Goal: Task Accomplishment & Management: Manage account settings

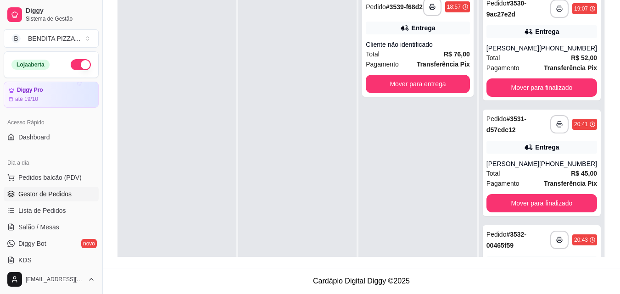
scroll to position [71, 0]
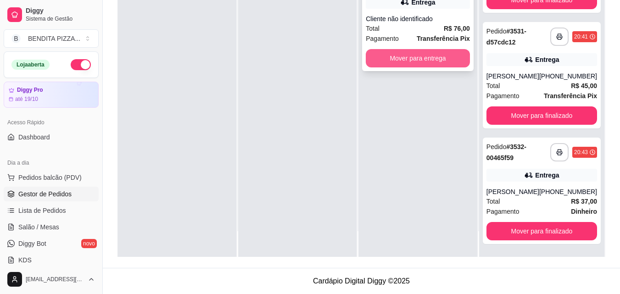
click at [428, 62] on button "Mover para entrega" at bounding box center [418, 58] width 104 height 18
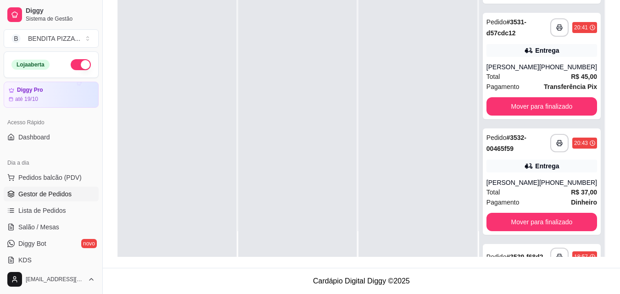
scroll to position [187, 0]
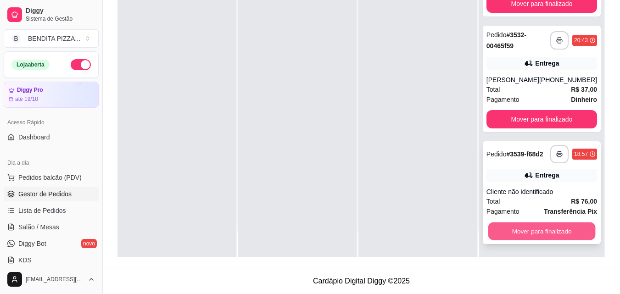
click at [568, 236] on button "Mover para finalizado" at bounding box center [541, 231] width 107 height 18
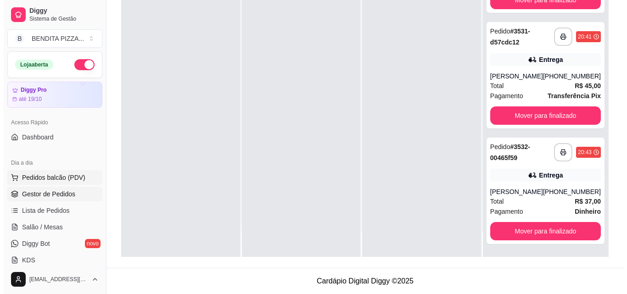
scroll to position [71, 0]
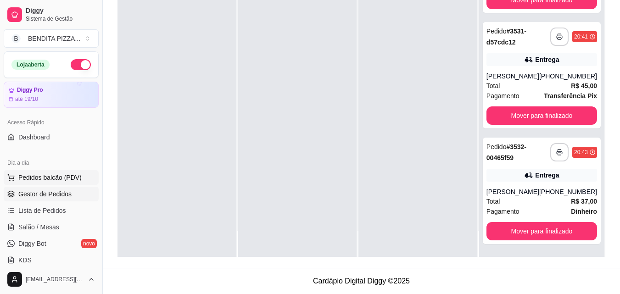
click at [50, 178] on span "Pedidos balcão (PDV)" at bounding box center [49, 177] width 63 height 9
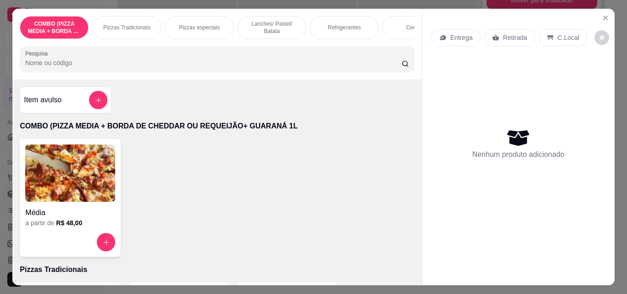
click at [414, 66] on div "COMBO (PIZZA MEDIA + BORDA DE CHEDDAR OU REQUEIJÃO+ GUARANÁ 1L Pizzas Tradicion…" at bounding box center [216, 44] width 409 height 71
click at [273, 25] on p "Lanches/ Pastel/ Batata" at bounding box center [271, 27] width 53 height 15
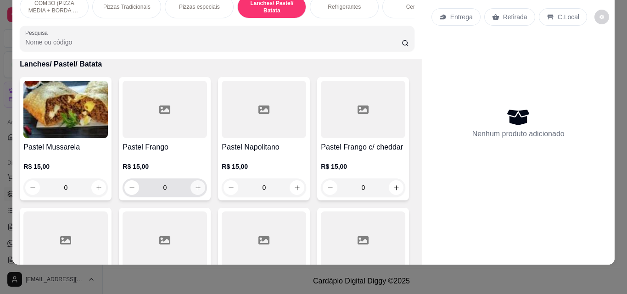
click at [199, 186] on button "increase-product-quantity" at bounding box center [197, 187] width 15 height 15
type input "1"
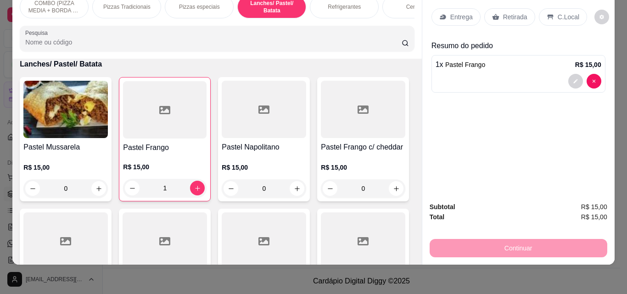
click at [492, 14] on icon at bounding box center [495, 17] width 7 height 6
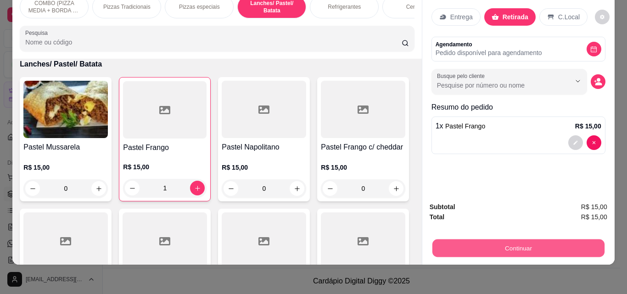
click at [479, 248] on button "Continuar" at bounding box center [518, 248] width 172 height 18
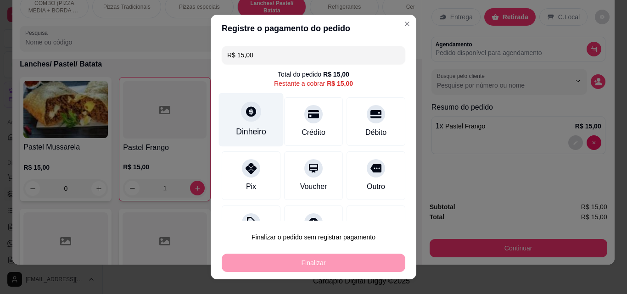
click at [268, 131] on div "Dinheiro" at bounding box center [251, 120] width 65 height 54
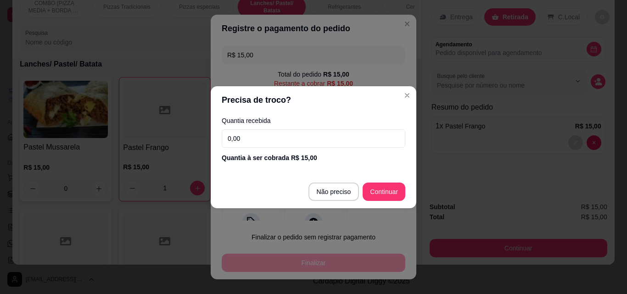
click at [268, 131] on input "0,00" at bounding box center [313, 138] width 183 height 18
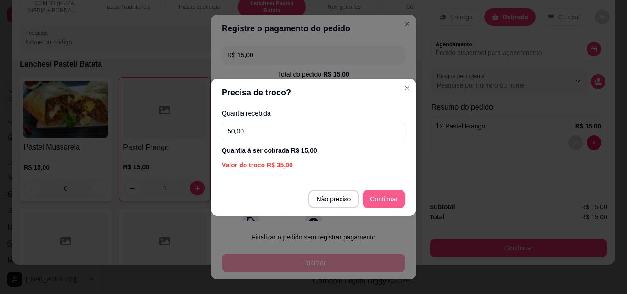
type input "50,00"
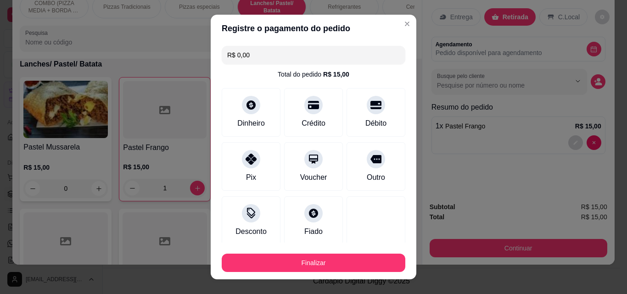
type input "R$ 0,00"
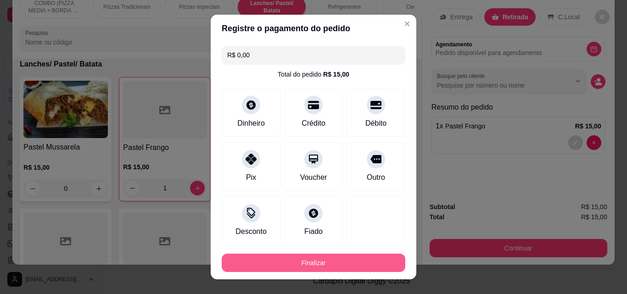
click at [357, 267] on button "Finalizar" at bounding box center [313, 263] width 183 height 18
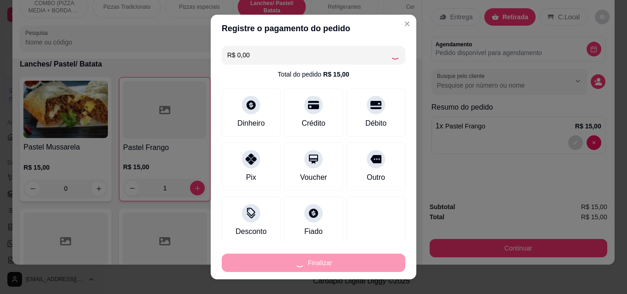
type input "0"
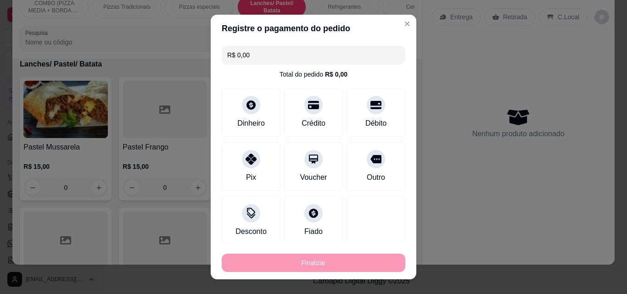
type input "-R$ 15,00"
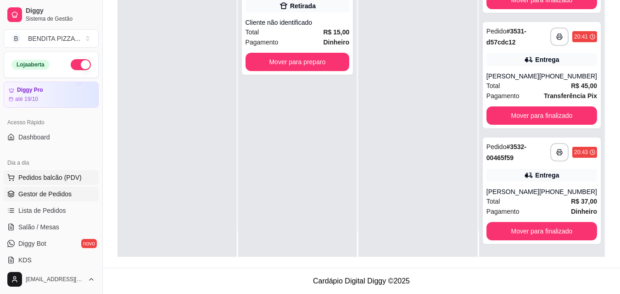
click at [56, 180] on span "Pedidos balcão (PDV)" at bounding box center [49, 177] width 63 height 9
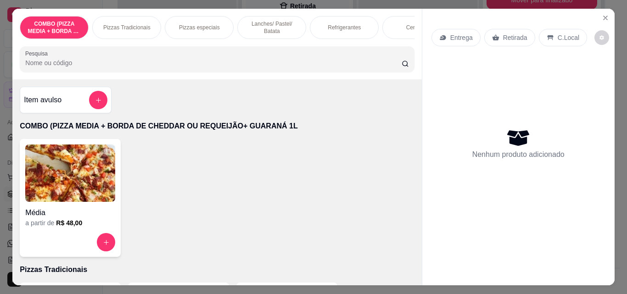
click at [136, 24] on p "Pizzas Tradicionais" at bounding box center [126, 27] width 47 height 7
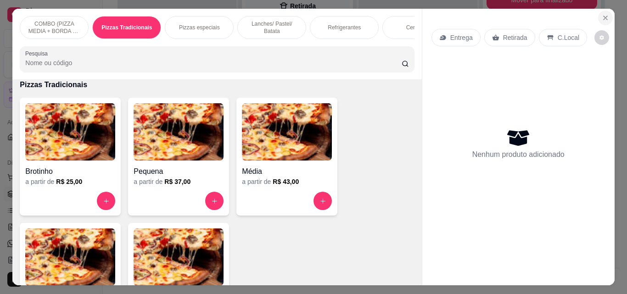
click at [604, 16] on icon "Close" at bounding box center [604, 17] width 7 height 7
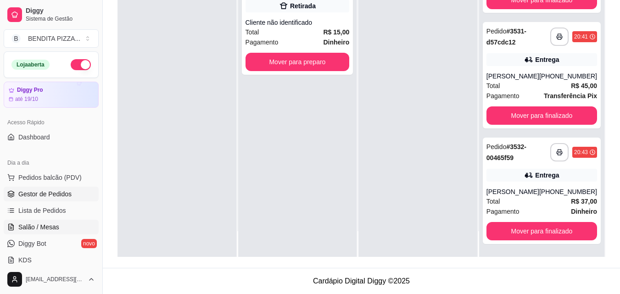
click at [64, 222] on link "Salão / Mesas" at bounding box center [51, 227] width 95 height 15
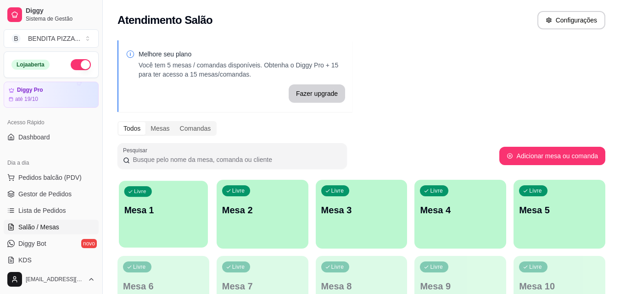
click at [198, 225] on div "Livre Mesa 1" at bounding box center [163, 209] width 89 height 56
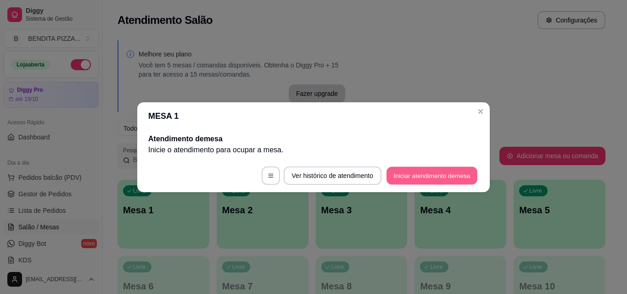
click at [396, 173] on button "Iniciar atendimento de mesa" at bounding box center [431, 175] width 91 height 18
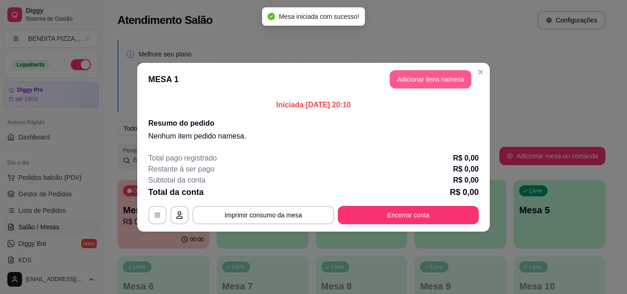
click at [442, 80] on button "Adicionar itens na mesa" at bounding box center [430, 79] width 82 height 18
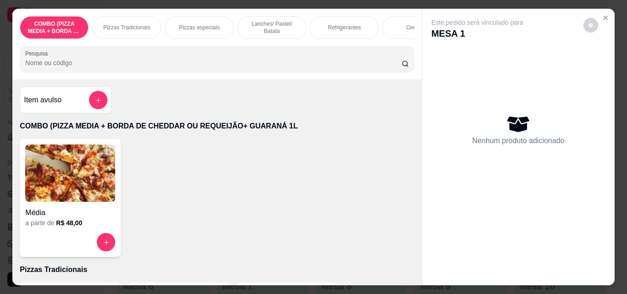
click at [121, 32] on div "Pizzas Tradicionais" at bounding box center [126, 27] width 69 height 23
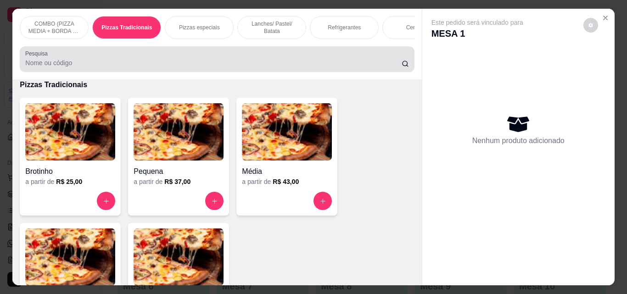
scroll to position [24, 0]
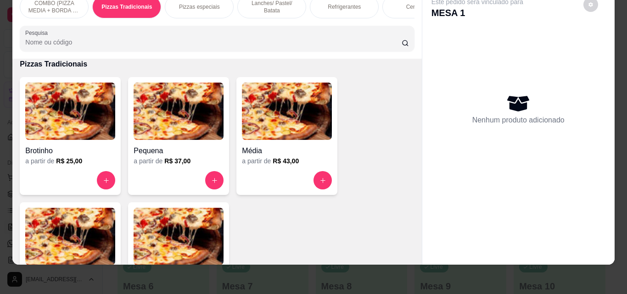
click at [104, 239] on img at bounding box center [70, 236] width 90 height 57
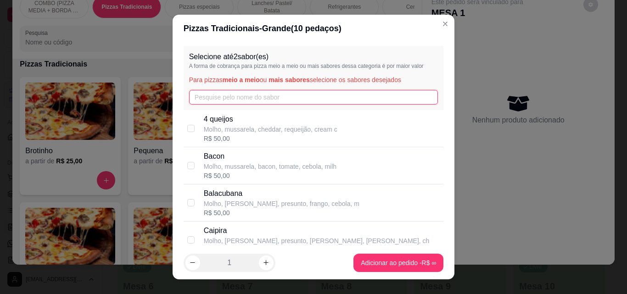
click at [327, 101] on input "text" at bounding box center [313, 97] width 249 height 15
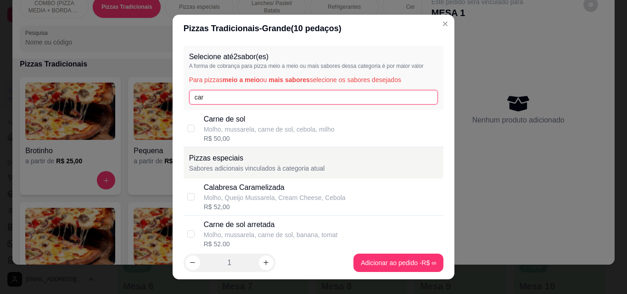
type input "car"
click at [294, 138] on div "R$ 50,00" at bounding box center [269, 138] width 131 height 9
checkbox input "true"
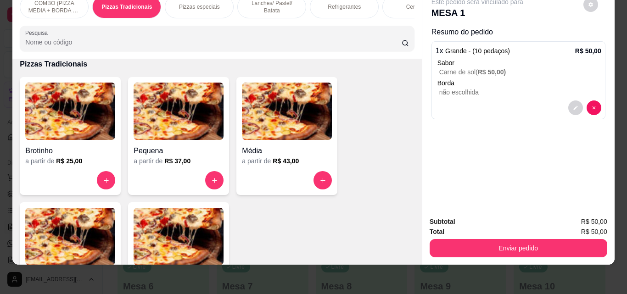
click at [346, 3] on p "Refrigerantes" at bounding box center [343, 6] width 33 height 7
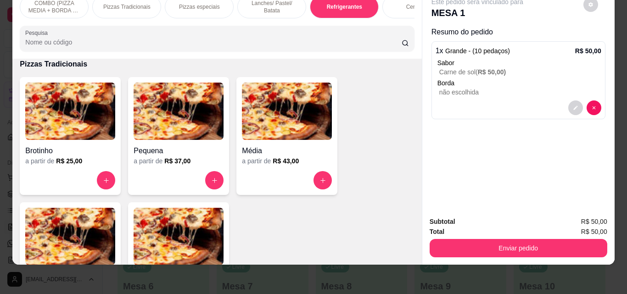
scroll to position [1416, 0]
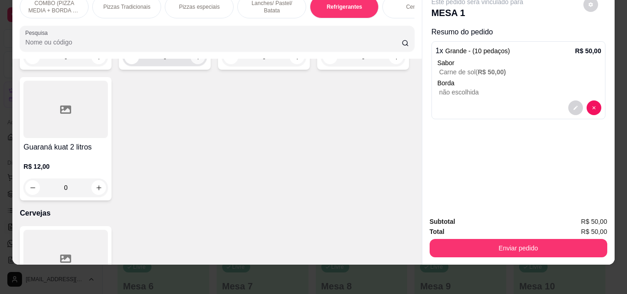
click at [190, 64] on button "increase-product-quantity" at bounding box center [197, 57] width 15 height 15
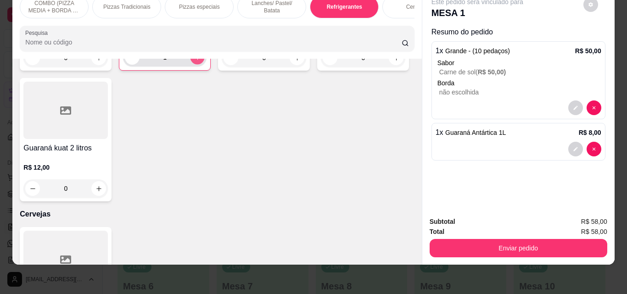
click at [190, 65] on button "increase-product-quantity" at bounding box center [197, 57] width 14 height 14
type input "2"
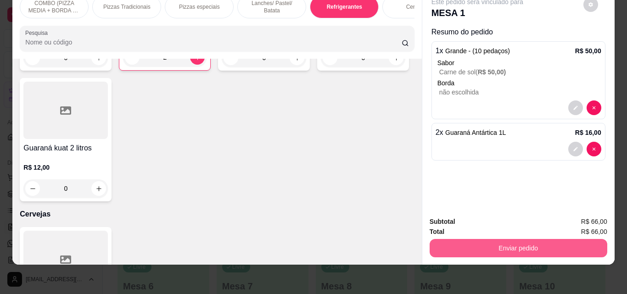
click at [504, 239] on button "Enviar pedido" at bounding box center [517, 248] width 177 height 18
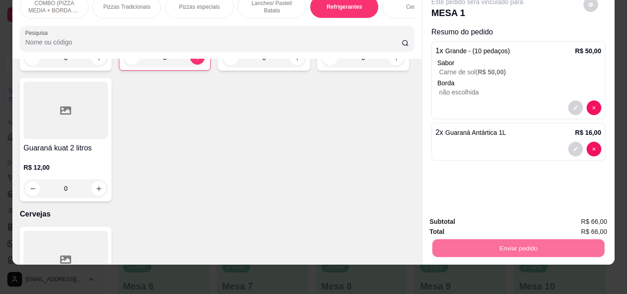
click at [593, 217] on button "Enviar pedido" at bounding box center [583, 218] width 50 height 17
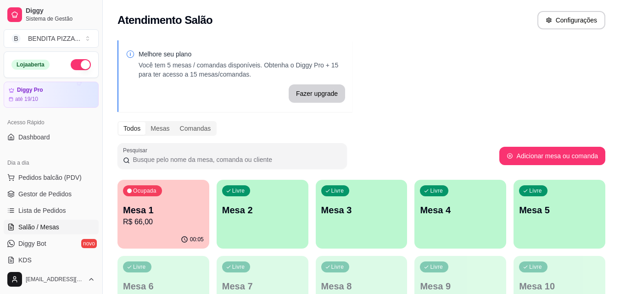
click at [211, 204] on div "Ocupada Mesa 1 R$ 66,00 00:05 Livre Mesa 2 Livre Mesa 3 Livre Mesa 4 Livre Mesa…" at bounding box center [361, 252] width 488 height 145
click at [293, 206] on p "Mesa 2" at bounding box center [262, 210] width 78 height 12
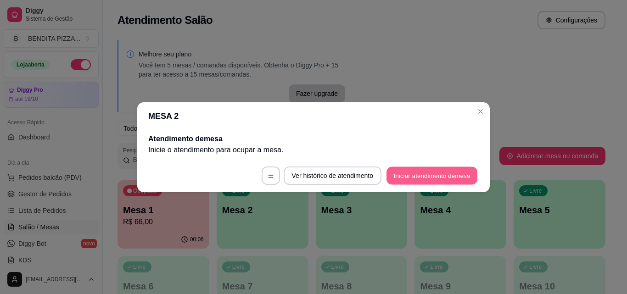
click at [440, 178] on button "Iniciar atendimento de mesa" at bounding box center [431, 175] width 91 height 18
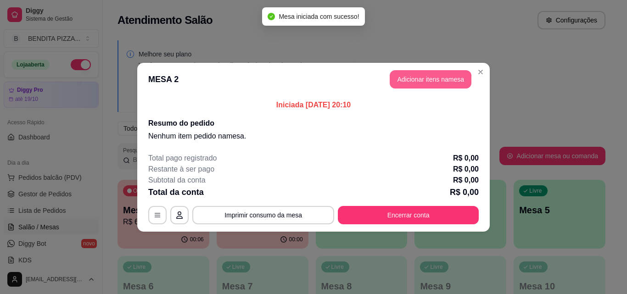
click at [445, 84] on button "Adicionar itens na mesa" at bounding box center [430, 79] width 82 height 18
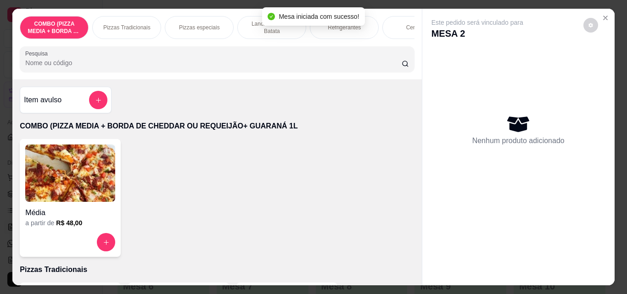
click at [121, 27] on p "Pizzas Tradicionais" at bounding box center [126, 27] width 47 height 7
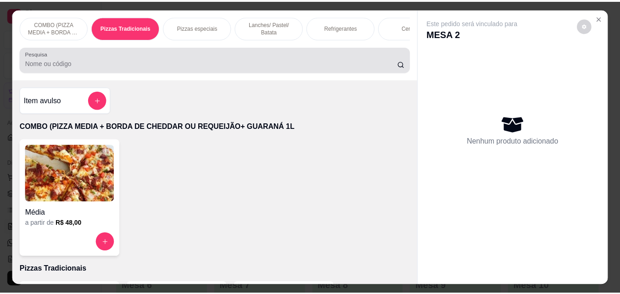
scroll to position [24, 0]
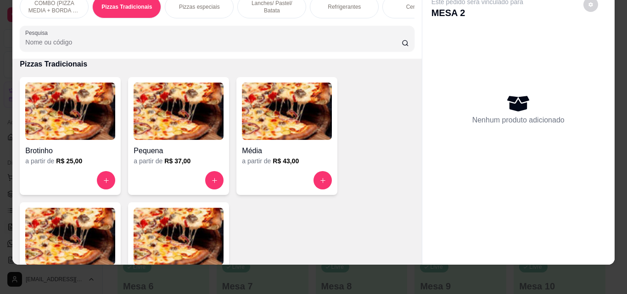
click at [53, 218] on img at bounding box center [70, 236] width 90 height 57
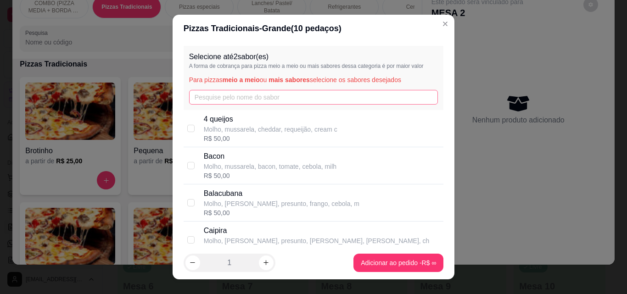
click at [270, 89] on div "Selecione até 2 sabor(es) A forma de cobrança para pizza meio a meio ou mais sa…" at bounding box center [313, 78] width 260 height 64
click at [270, 97] on input "text" at bounding box center [313, 97] width 249 height 15
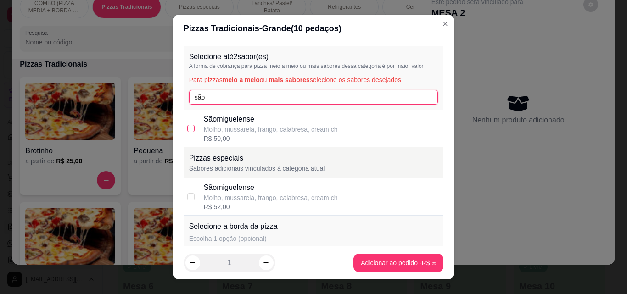
type input "são"
click at [187, 128] on input "checkbox" at bounding box center [190, 128] width 7 height 7
checkbox input "true"
click at [218, 102] on input "são" at bounding box center [313, 97] width 249 height 15
type input "s"
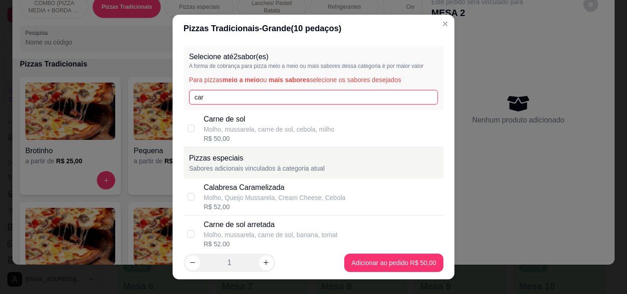
type input "car"
click at [197, 128] on div "Carne de sol Molho, mussarela, carne de sol, cebola, milho R$ 50,00" at bounding box center [313, 128] width 260 height 37
checkbox input "true"
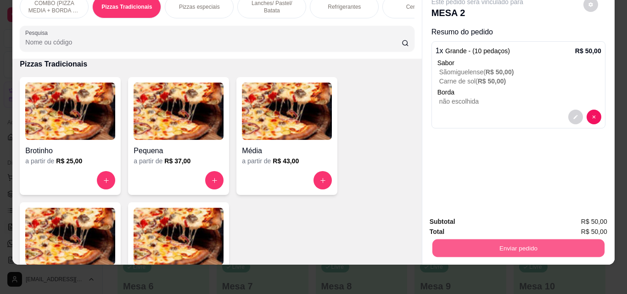
click at [472, 239] on button "Enviar pedido" at bounding box center [518, 248] width 172 height 18
click at [583, 214] on button "Enviar pedido" at bounding box center [583, 218] width 50 height 17
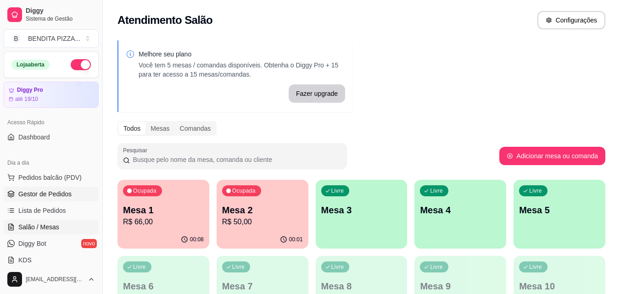
click at [55, 195] on span "Gestor de Pedidos" at bounding box center [44, 193] width 53 height 9
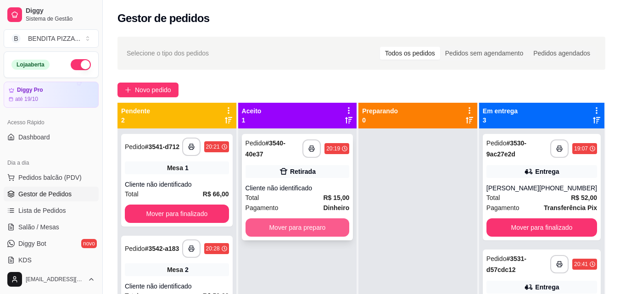
click at [329, 222] on button "Mover para preparo" at bounding box center [297, 227] width 104 height 18
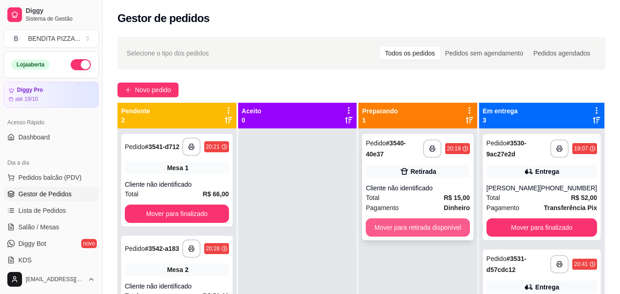
click at [427, 224] on button "Mover para retirada disponível" at bounding box center [418, 227] width 104 height 18
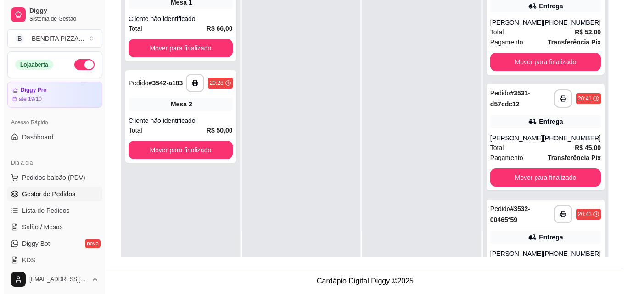
scroll to position [187, 0]
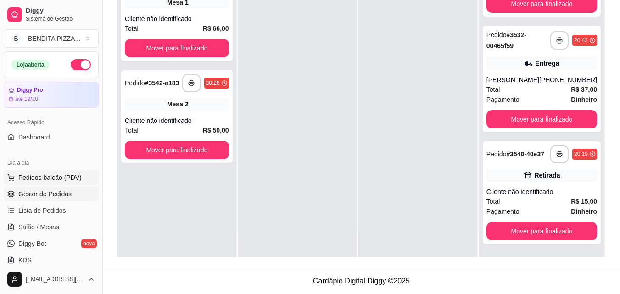
click at [43, 179] on span "Pedidos balcão (PDV)" at bounding box center [49, 177] width 63 height 9
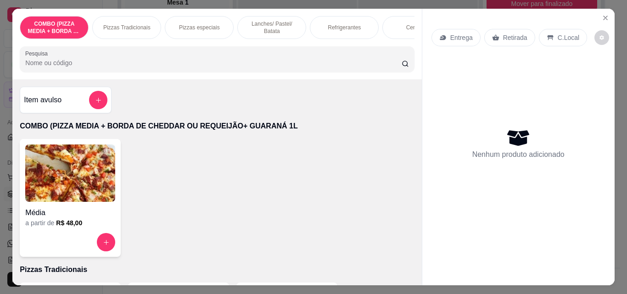
click at [135, 31] on div "Pizzas Tradicionais" at bounding box center [126, 27] width 69 height 23
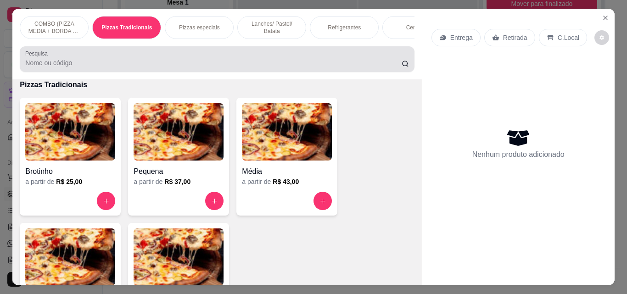
scroll to position [24, 0]
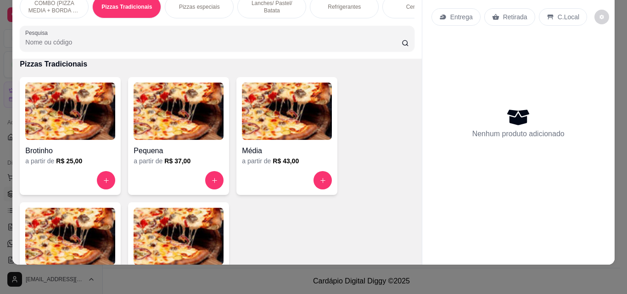
click at [65, 235] on img at bounding box center [70, 236] width 90 height 57
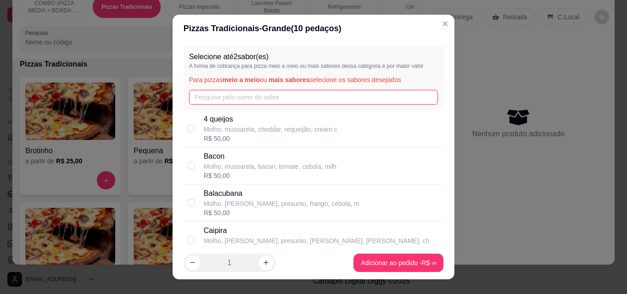
click at [227, 94] on input "text" at bounding box center [313, 97] width 249 height 15
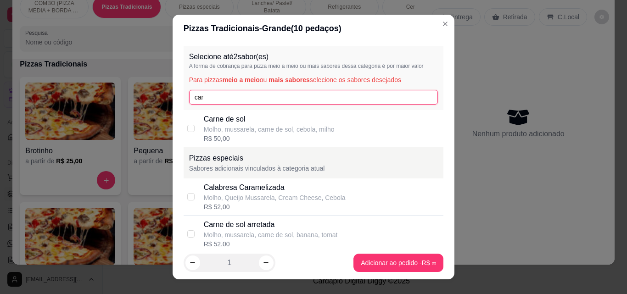
type input "car"
click at [221, 128] on p "Molho, mussarela, carne de sol, cebola, milho" at bounding box center [269, 129] width 131 height 9
checkbox input "true"
click at [205, 97] on input "car" at bounding box center [313, 97] width 249 height 15
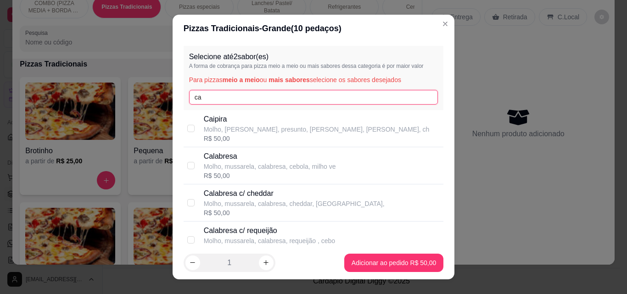
type input "c"
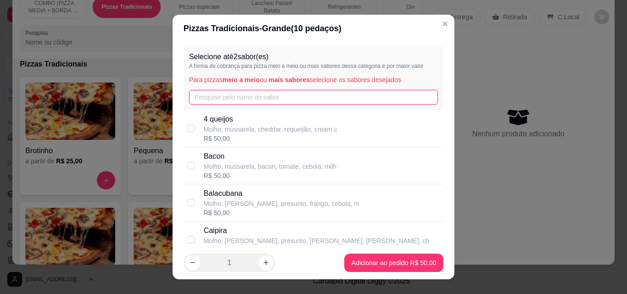
click at [315, 92] on input "text" at bounding box center [313, 97] width 249 height 15
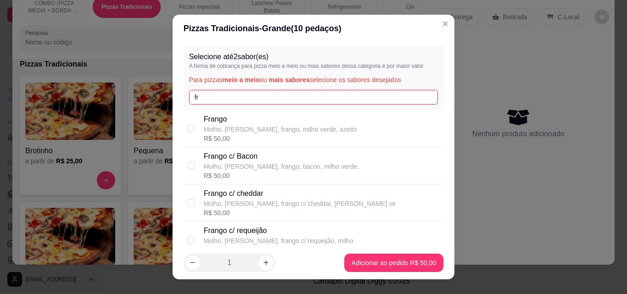
type input "fr"
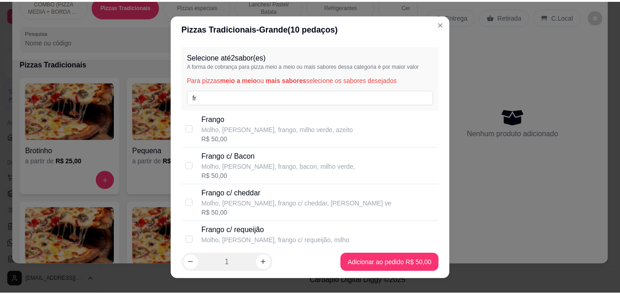
scroll to position [178, 0]
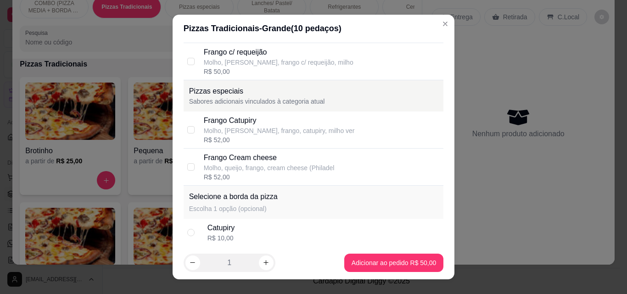
click at [278, 169] on div "Molho, queijo, frango, cream cheese (Philadel" at bounding box center [269, 167] width 131 height 9
checkbox input "true"
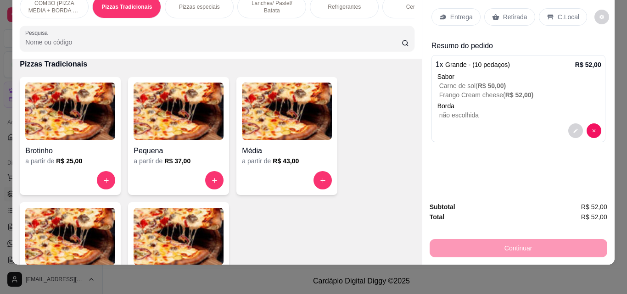
click at [443, 11] on div "Entrega" at bounding box center [455, 16] width 49 height 17
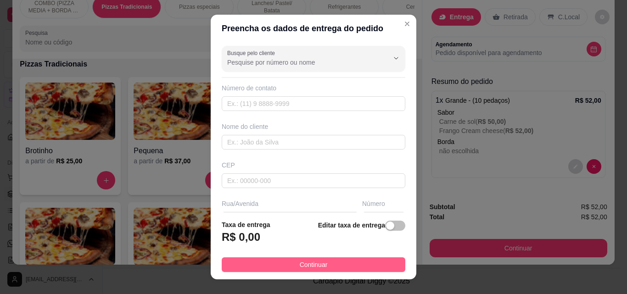
click at [337, 265] on button "Continuar" at bounding box center [313, 264] width 183 height 15
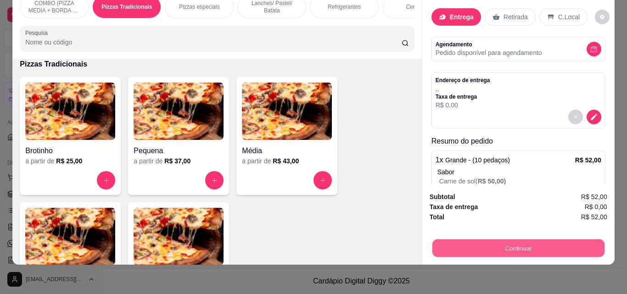
click at [516, 240] on button "Continuar" at bounding box center [518, 248] width 172 height 18
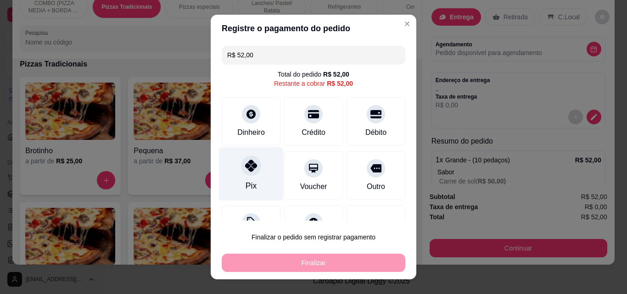
click at [256, 178] on div "Pix" at bounding box center [251, 174] width 65 height 54
type input "R$ 0,00"
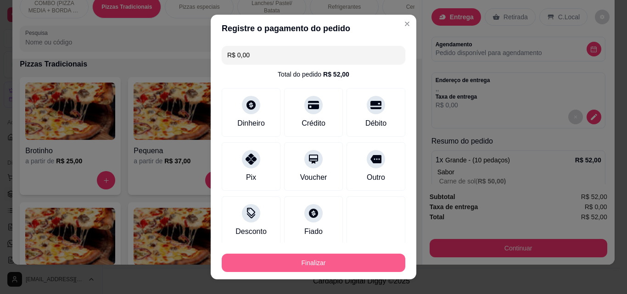
click at [316, 264] on button "Finalizar" at bounding box center [313, 263] width 183 height 18
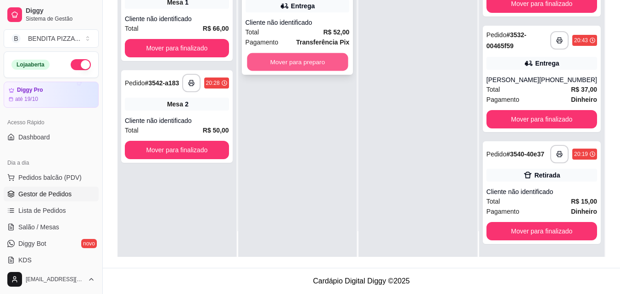
click at [292, 61] on button "Mover para preparo" at bounding box center [297, 62] width 101 height 18
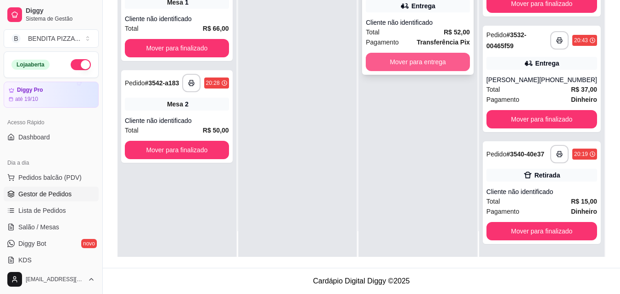
click at [413, 63] on button "Mover para entrega" at bounding box center [418, 62] width 104 height 18
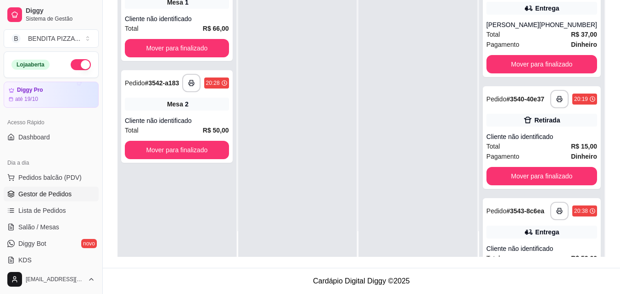
scroll to position [302, 0]
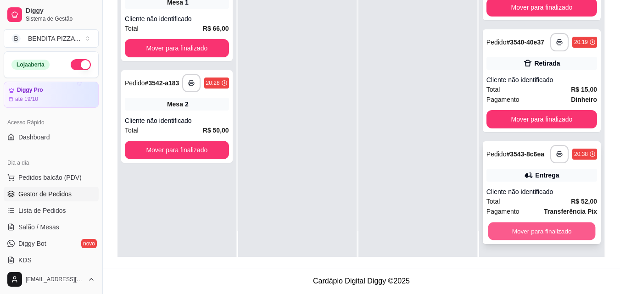
click at [550, 222] on button "Mover para finalizado" at bounding box center [541, 231] width 107 height 18
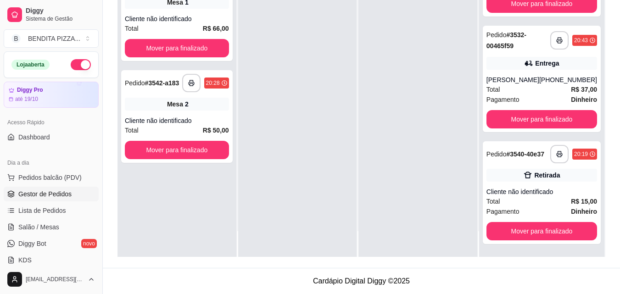
scroll to position [187, 0]
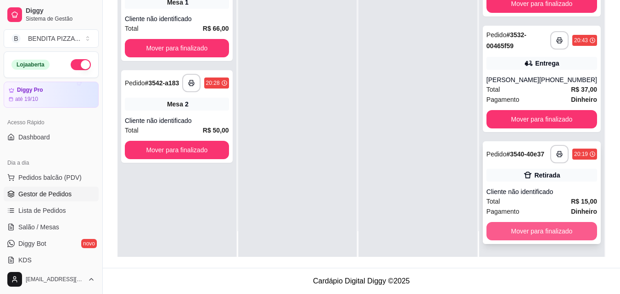
click at [555, 233] on button "Mover para finalizado" at bounding box center [541, 231] width 111 height 18
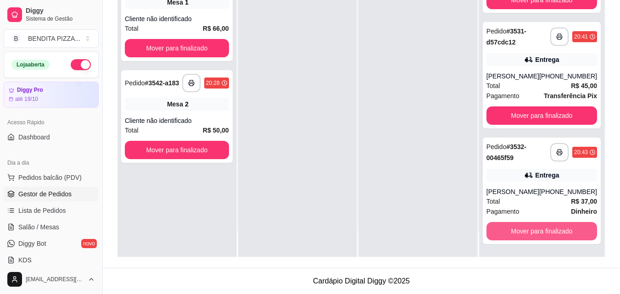
scroll to position [71, 0]
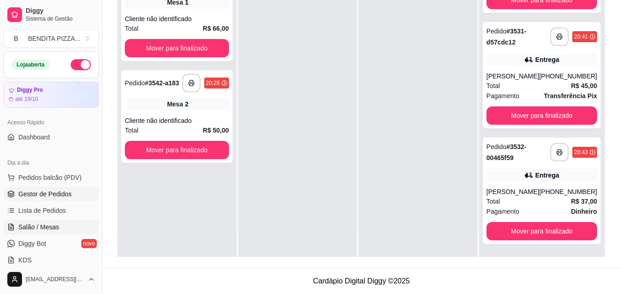
click at [39, 229] on span "Salão / Mesas" at bounding box center [38, 226] width 41 height 9
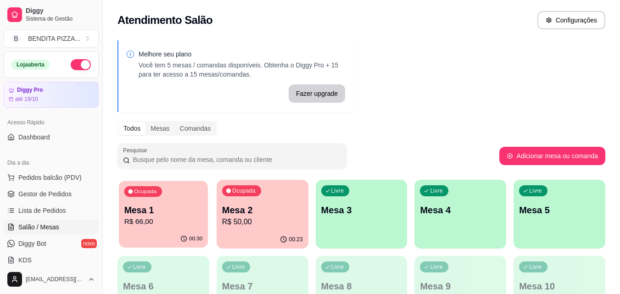
click at [142, 213] on p "Mesa 1" at bounding box center [163, 210] width 78 height 12
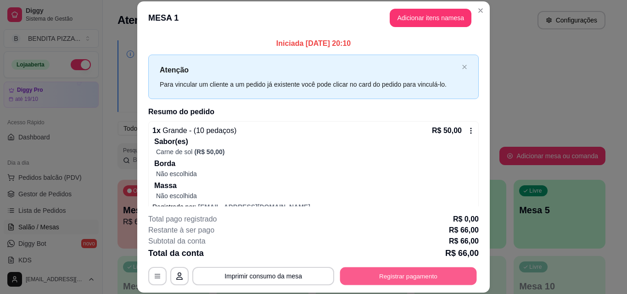
click at [404, 272] on button "Registrar pagamento" at bounding box center [408, 276] width 137 height 18
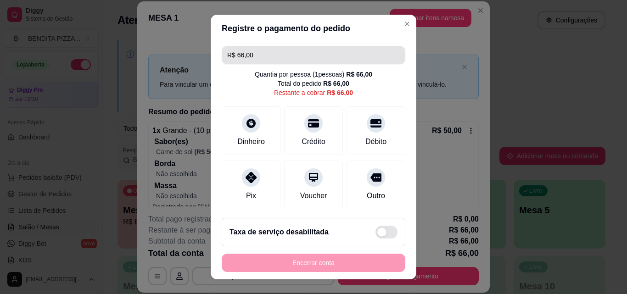
click at [273, 57] on input "R$ 66,00" at bounding box center [313, 55] width 172 height 18
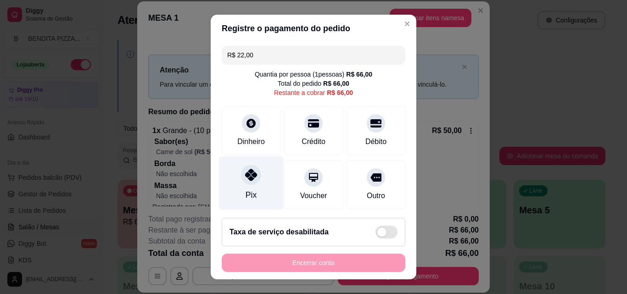
click at [272, 189] on div "Pix" at bounding box center [251, 183] width 65 height 54
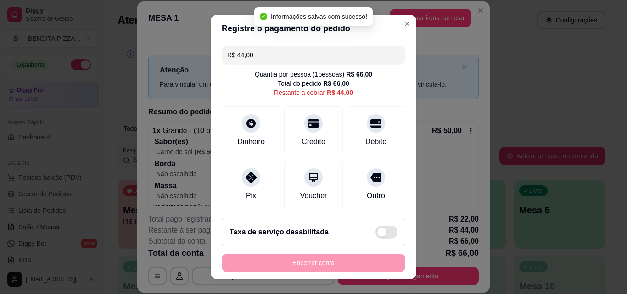
click at [250, 52] on input "R$ 44,00" at bounding box center [313, 55] width 172 height 18
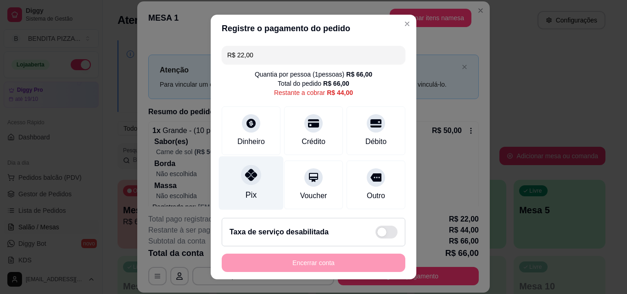
click at [257, 178] on div "Pix" at bounding box center [251, 183] width 65 height 54
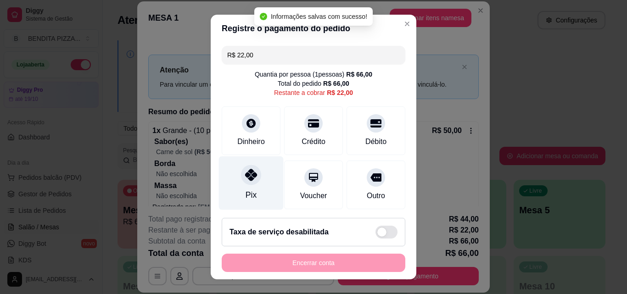
click at [257, 178] on div "Pix" at bounding box center [251, 183] width 65 height 54
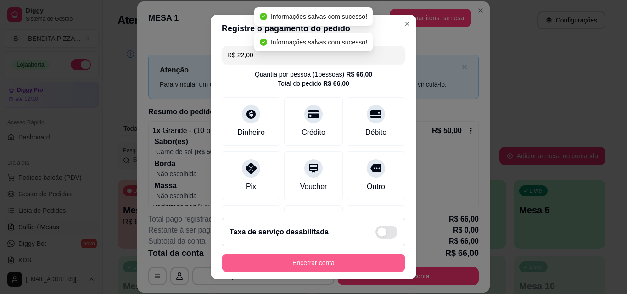
type input "R$ 0,00"
click at [349, 265] on button "Encerrar conta" at bounding box center [313, 263] width 183 height 18
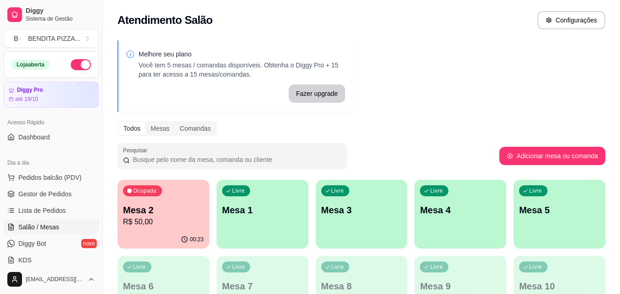
click at [255, 221] on div "Livre Mesa 1" at bounding box center [262, 209] width 92 height 58
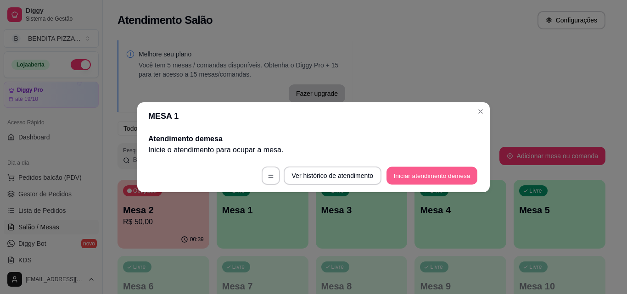
click at [468, 172] on button "Iniciar atendimento de mesa" at bounding box center [431, 175] width 91 height 18
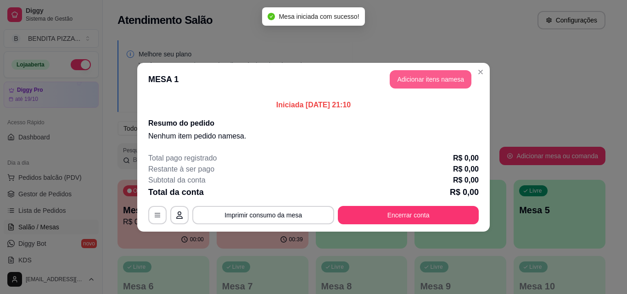
click at [433, 79] on button "Adicionar itens na mesa" at bounding box center [430, 79] width 82 height 18
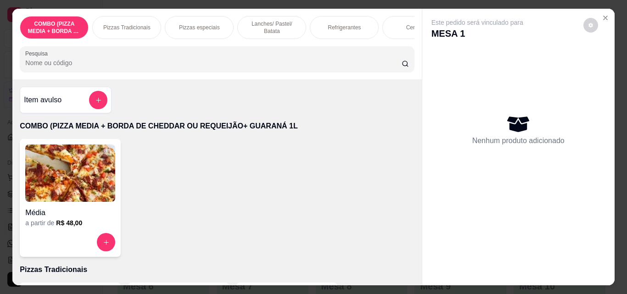
click at [258, 24] on p "Lanches/ Pastel/ Batata" at bounding box center [271, 27] width 53 height 15
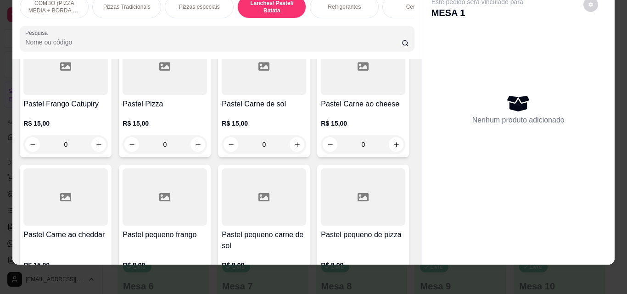
scroll to position [1070, 0]
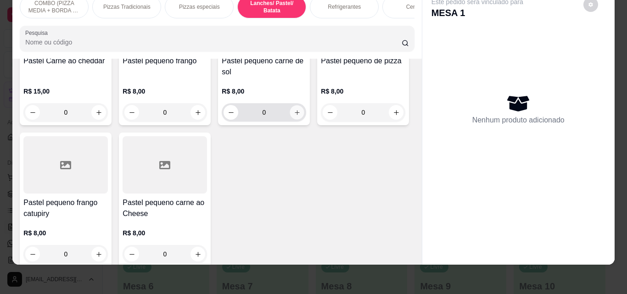
click at [290, 120] on button "increase-product-quantity" at bounding box center [297, 112] width 14 height 14
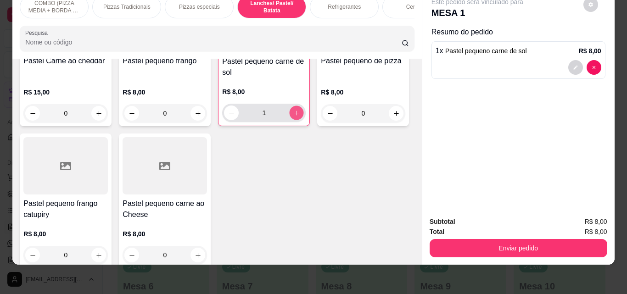
click at [293, 116] on icon "increase-product-quantity" at bounding box center [296, 113] width 7 height 7
type input "2"
click at [330, 3] on p "Refrigerantes" at bounding box center [343, 6] width 33 height 7
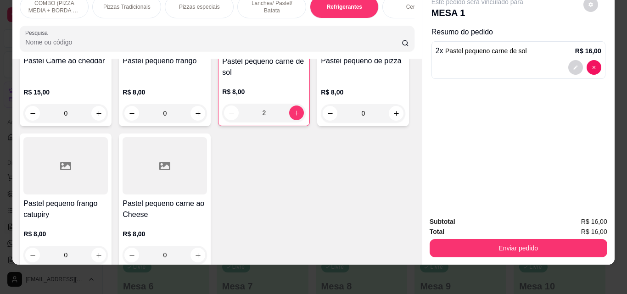
scroll to position [1417, 0]
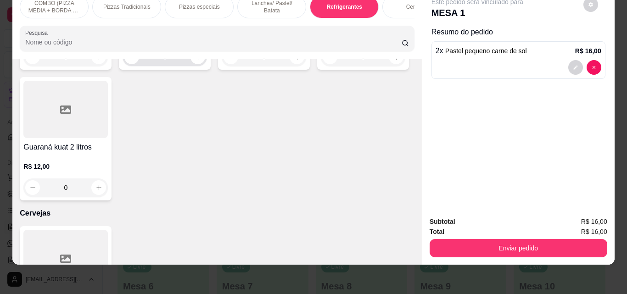
click at [191, 66] on div "0" at bounding box center [164, 57] width 81 height 18
click at [194, 61] on icon "increase-product-quantity" at bounding box center [197, 57] width 7 height 7
type input "1"
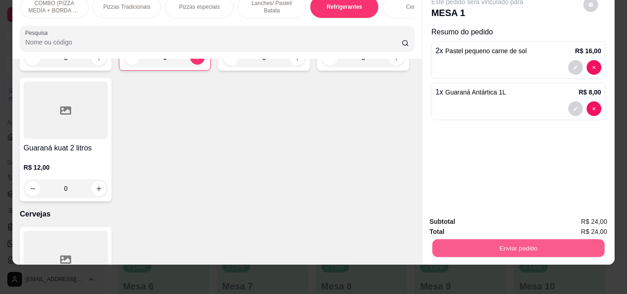
click at [471, 239] on button "Enviar pedido" at bounding box center [518, 248] width 172 height 18
click at [604, 222] on button "Enviar pedido" at bounding box center [583, 218] width 50 height 17
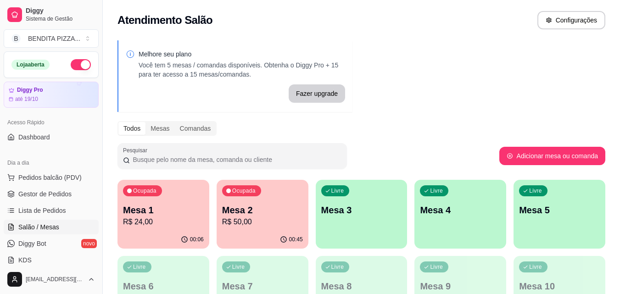
click at [278, 221] on p "R$ 50,00" at bounding box center [262, 221] width 81 height 11
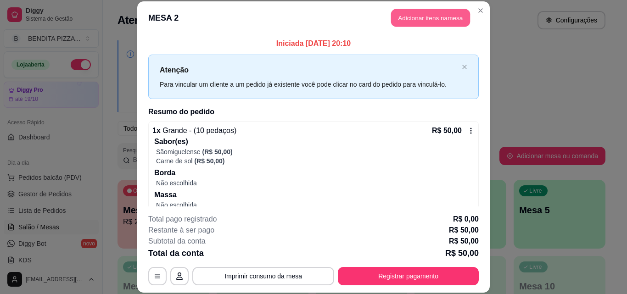
click at [418, 22] on button "Adicionar itens na mesa" at bounding box center [430, 18] width 79 height 18
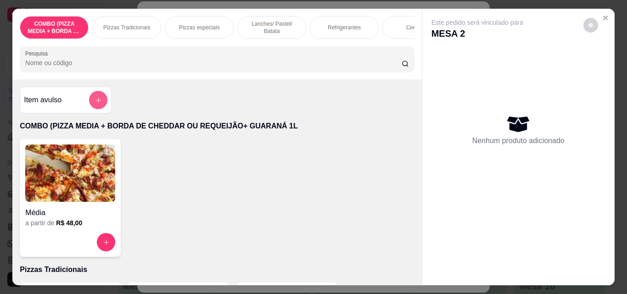
click at [90, 106] on button "add-separate-item" at bounding box center [98, 100] width 18 height 18
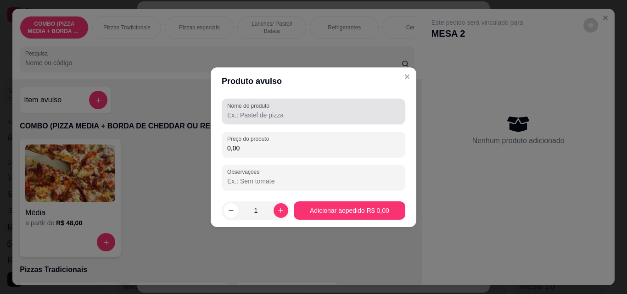
click at [265, 121] on div "Nome do produto" at bounding box center [313, 112] width 183 height 26
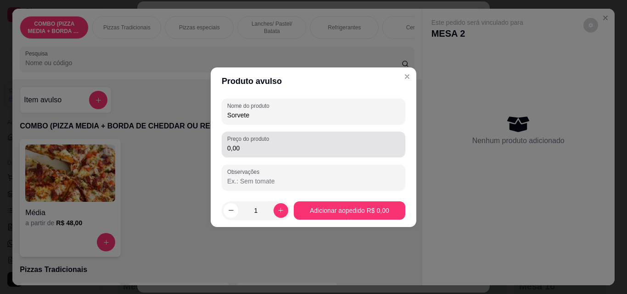
type input "Sorvete"
click at [247, 140] on label "Preço do produto" at bounding box center [249, 139] width 45 height 8
click at [247, 144] on input "0,00" at bounding box center [313, 148] width 172 height 9
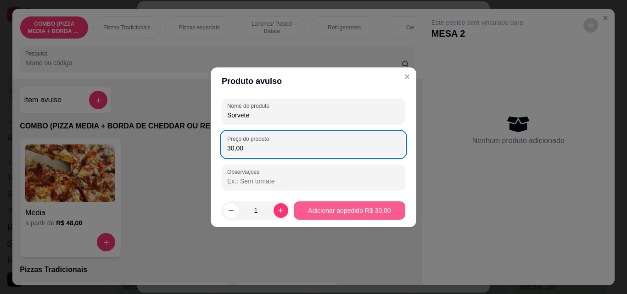
type input "30,00"
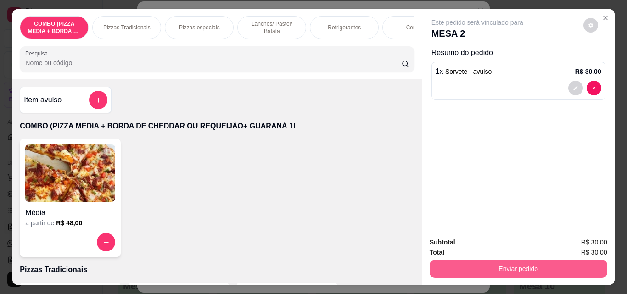
click at [505, 262] on button "Enviar pedido" at bounding box center [517, 269] width 177 height 18
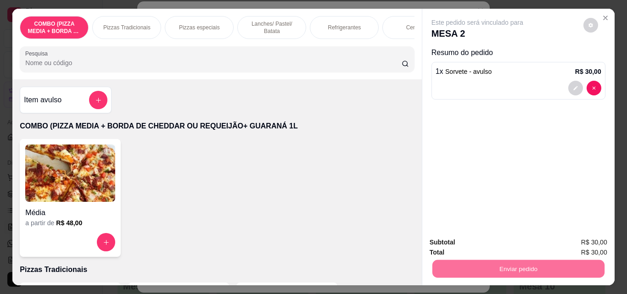
click at [603, 244] on button "Enviar pedido" at bounding box center [583, 242] width 50 height 17
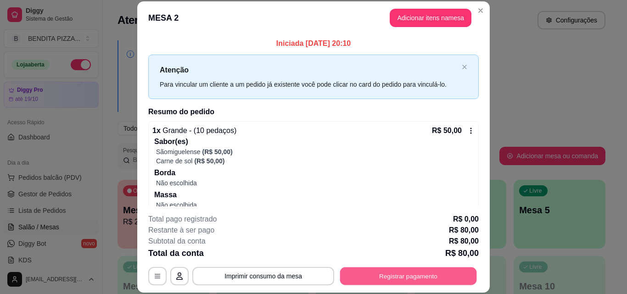
click at [366, 277] on button "Registrar pagamento" at bounding box center [408, 276] width 137 height 18
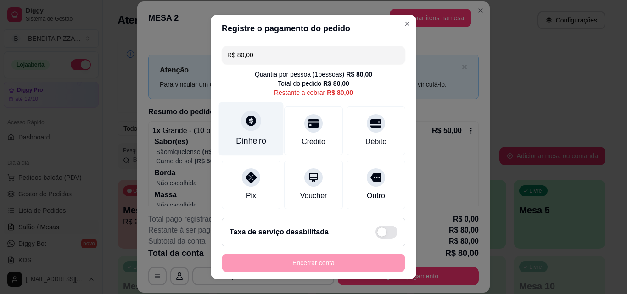
click at [253, 138] on div "Dinheiro" at bounding box center [251, 141] width 30 height 12
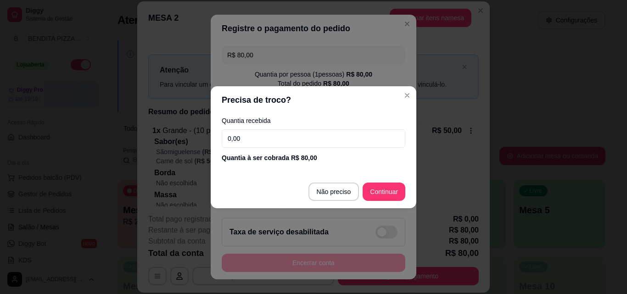
click at [253, 138] on input "0,00" at bounding box center [313, 138] width 183 height 18
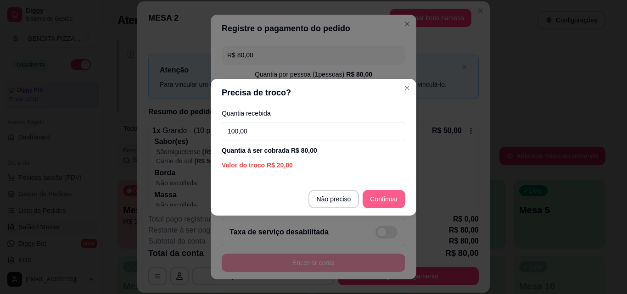
type input "100,00"
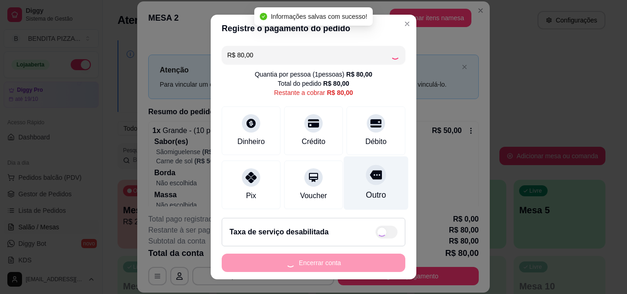
type input "R$ 0,00"
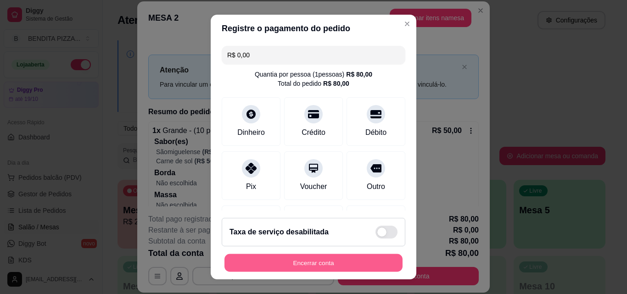
click at [335, 266] on button "Encerrar conta" at bounding box center [313, 263] width 178 height 18
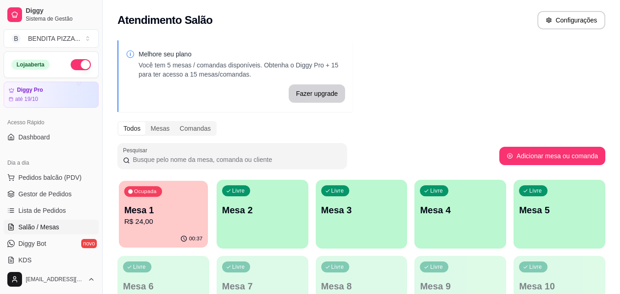
click at [137, 239] on div "00:37" at bounding box center [163, 238] width 89 height 17
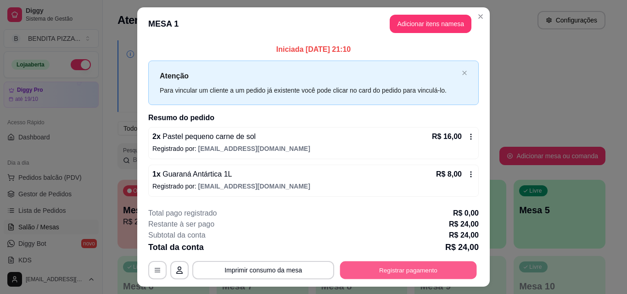
click at [347, 266] on button "Registrar pagamento" at bounding box center [408, 270] width 137 height 18
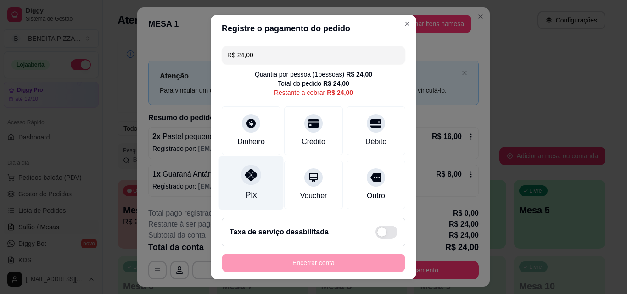
click at [258, 164] on div "Pix" at bounding box center [251, 183] width 65 height 54
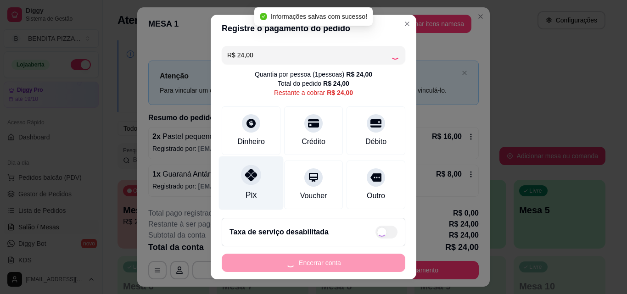
type input "R$ 0,00"
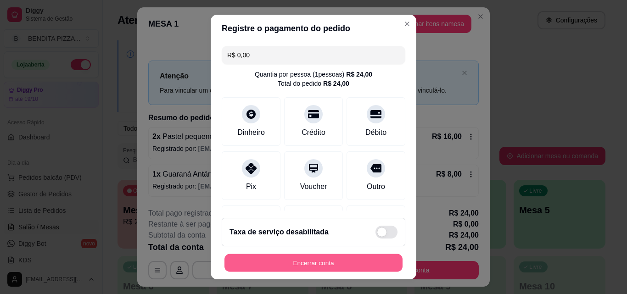
click at [327, 270] on button "Encerrar conta" at bounding box center [313, 263] width 178 height 18
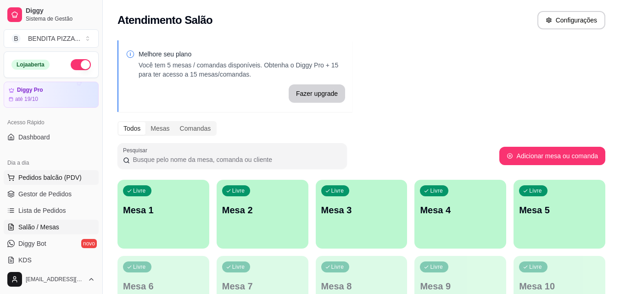
click at [64, 181] on span "Pedidos balcão (PDV)" at bounding box center [49, 177] width 63 height 9
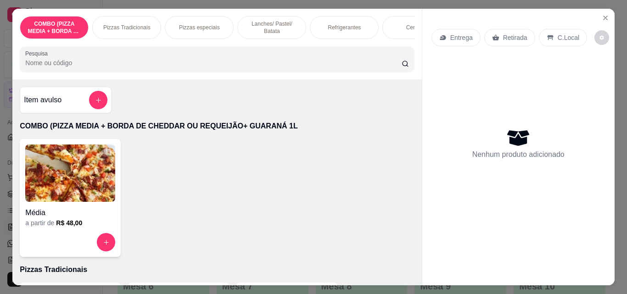
click at [127, 17] on div "Pizzas Tradicionais" at bounding box center [126, 27] width 69 height 23
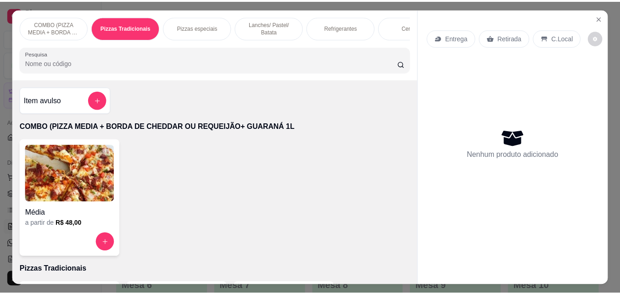
scroll to position [24, 0]
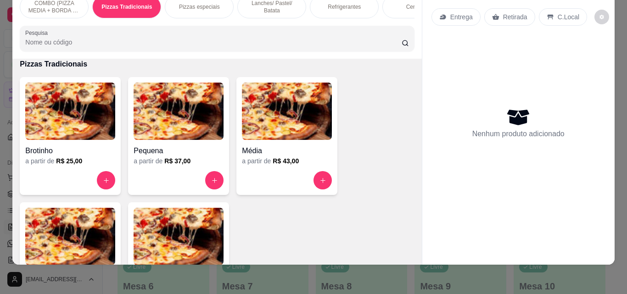
click at [65, 228] on img at bounding box center [70, 236] width 90 height 57
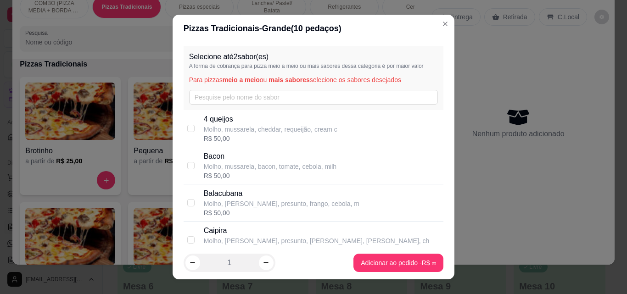
click at [188, 156] on div "Bacon Molho, mussarela, bacon, tomate, cebola, milh R$ 50,00" at bounding box center [313, 165] width 260 height 37
checkbox input "true"
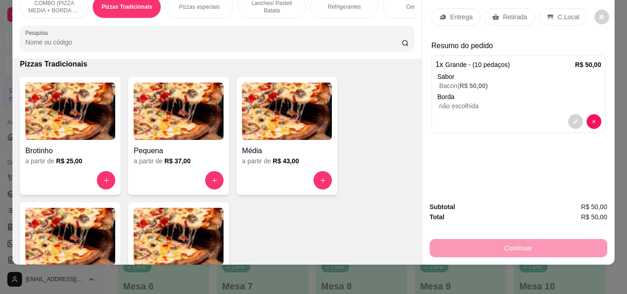
click at [455, 12] on p "Entrega" at bounding box center [461, 16] width 22 height 9
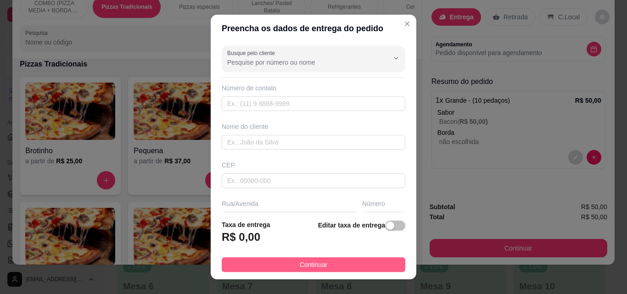
click at [277, 262] on button "Continuar" at bounding box center [313, 264] width 183 height 15
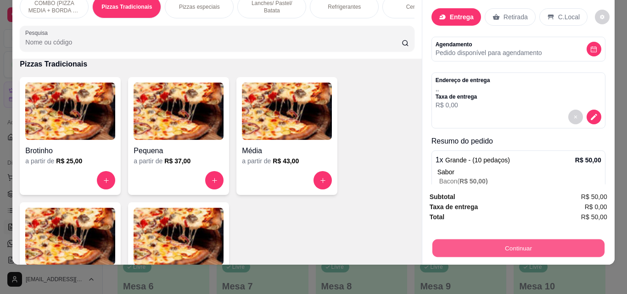
click at [475, 243] on button "Continuar" at bounding box center [518, 248] width 172 height 18
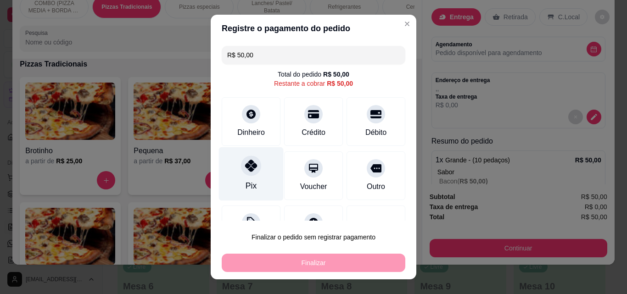
click at [241, 165] on div at bounding box center [251, 165] width 20 height 20
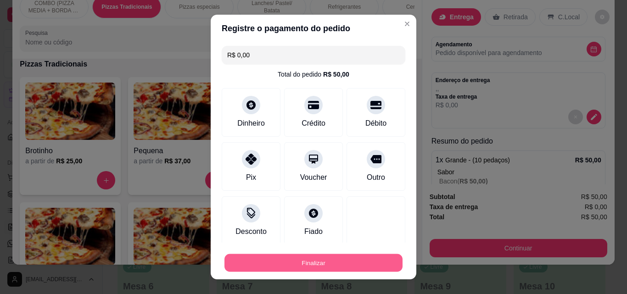
click at [314, 263] on button "Finalizar" at bounding box center [313, 263] width 178 height 18
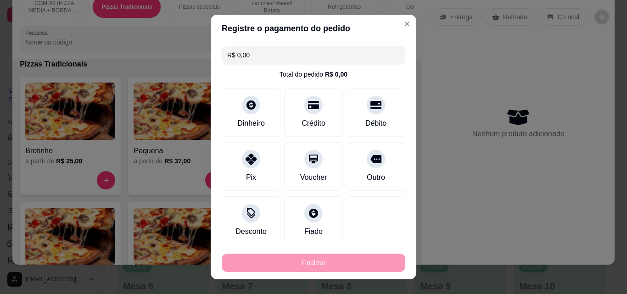
type input "-R$ 50,00"
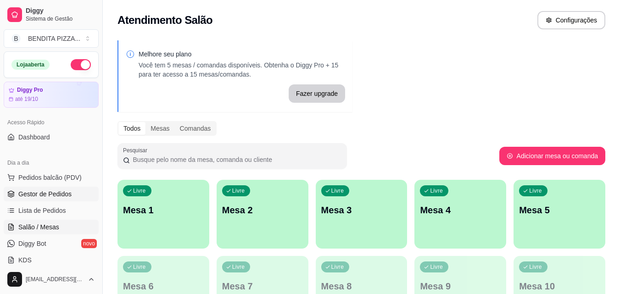
click at [32, 197] on span "Gestor de Pedidos" at bounding box center [44, 193] width 53 height 9
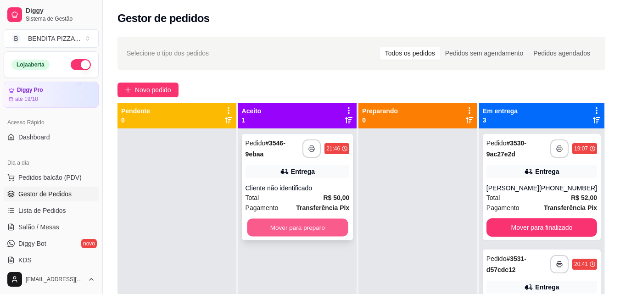
click at [344, 227] on button "Mover para preparo" at bounding box center [297, 228] width 101 height 18
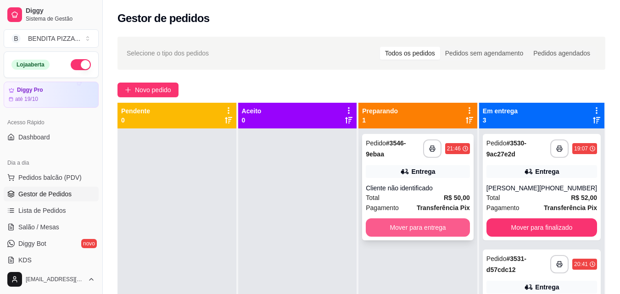
click at [428, 221] on button "Mover para entrega" at bounding box center [418, 227] width 104 height 18
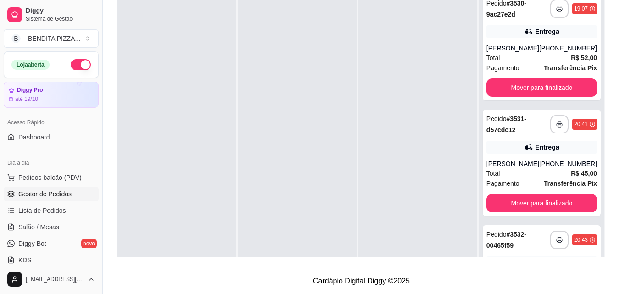
scroll to position [187, 0]
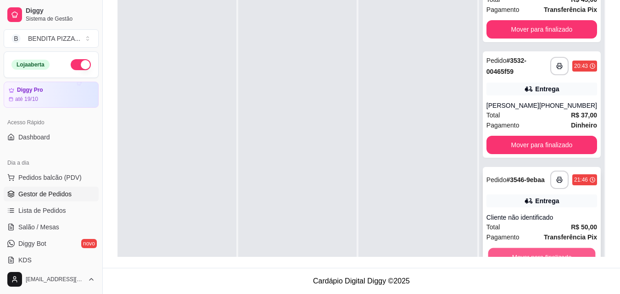
click at [577, 250] on button "Mover para finalizado" at bounding box center [541, 257] width 107 height 18
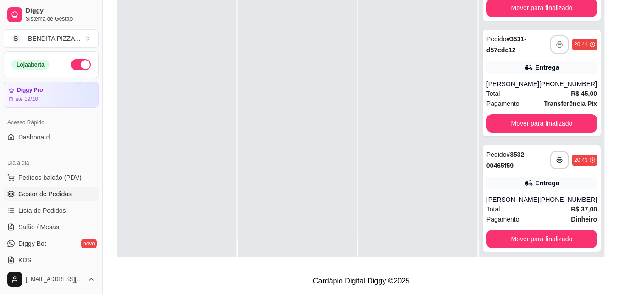
scroll to position [26, 0]
